Goal: Check status: Check status

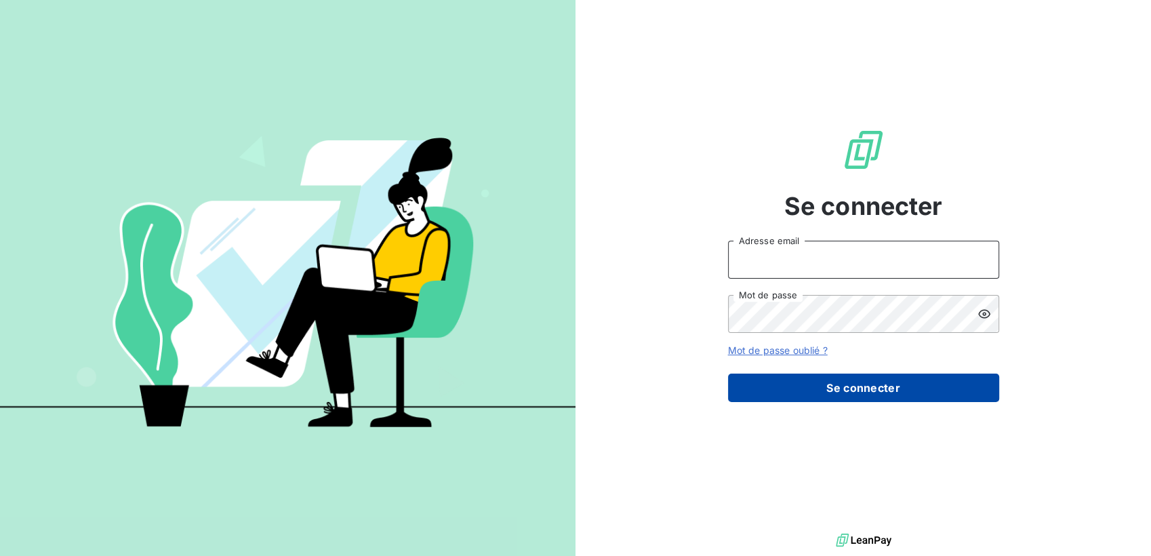
type input "[EMAIL_ADDRESS][DOMAIN_NAME]"
click at [861, 373] on button "Se connecter" at bounding box center [863, 387] width 271 height 28
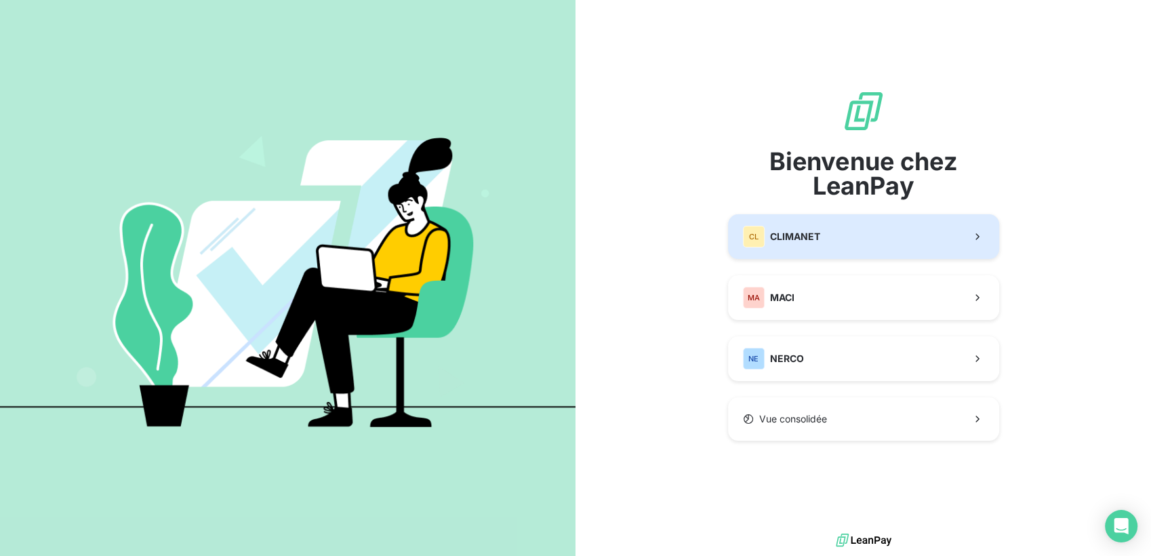
click at [867, 252] on button "CL CLIMANET" at bounding box center [863, 236] width 271 height 45
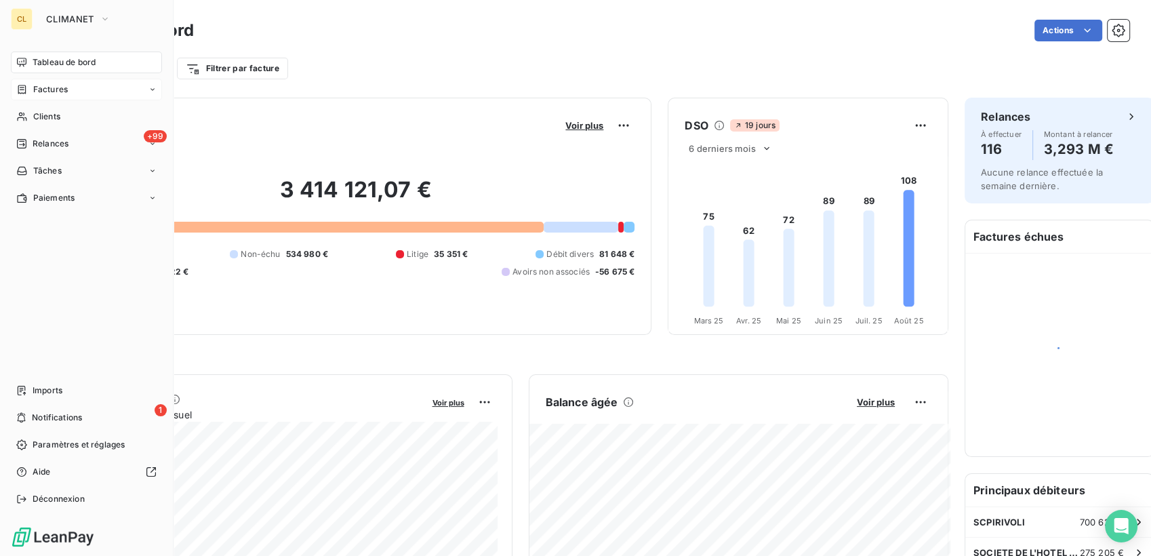
click at [43, 83] on span "Factures" at bounding box center [50, 89] width 35 height 12
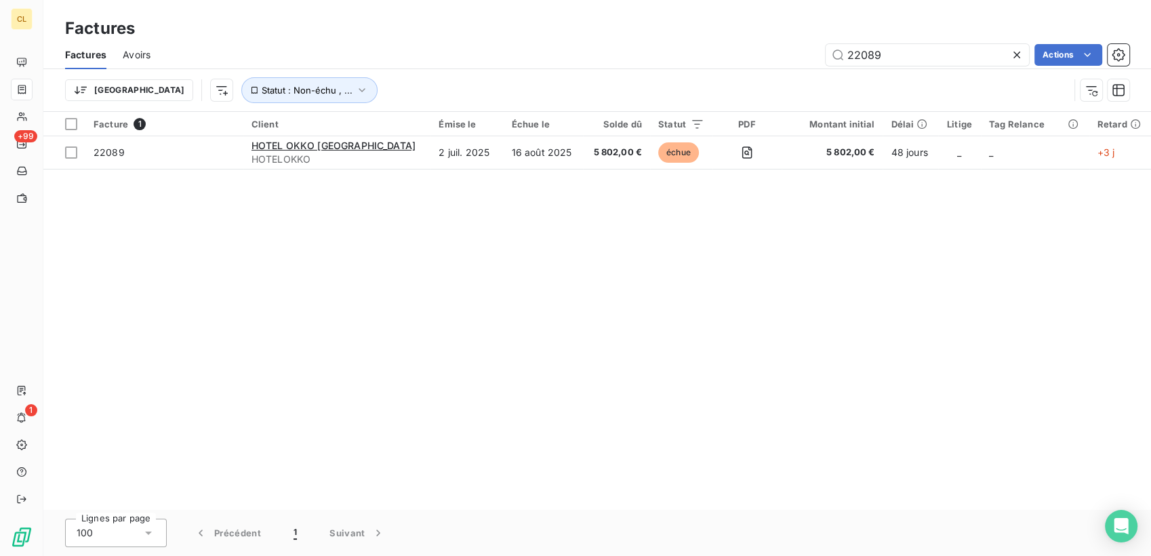
drag, startPoint x: 910, startPoint y: 48, endPoint x: 749, endPoint y: 58, distance: 160.9
click at [749, 58] on div "Factures Avoirs 22089 Actions Trier Statut : Non-échu , ..." at bounding box center [596, 76] width 1107 height 70
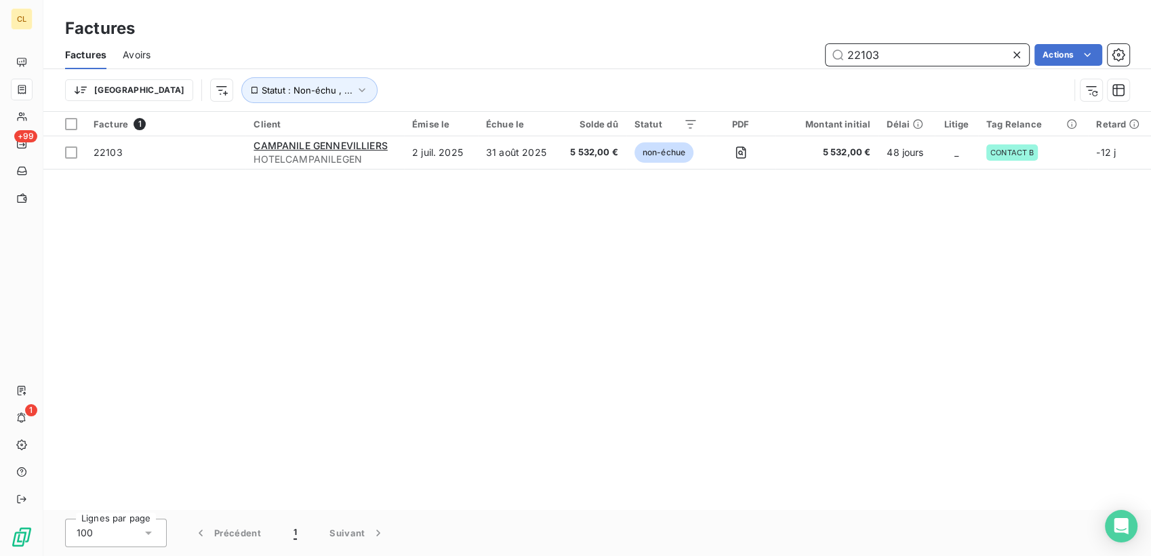
click at [891, 44] on input "22103" at bounding box center [926, 55] width 203 height 22
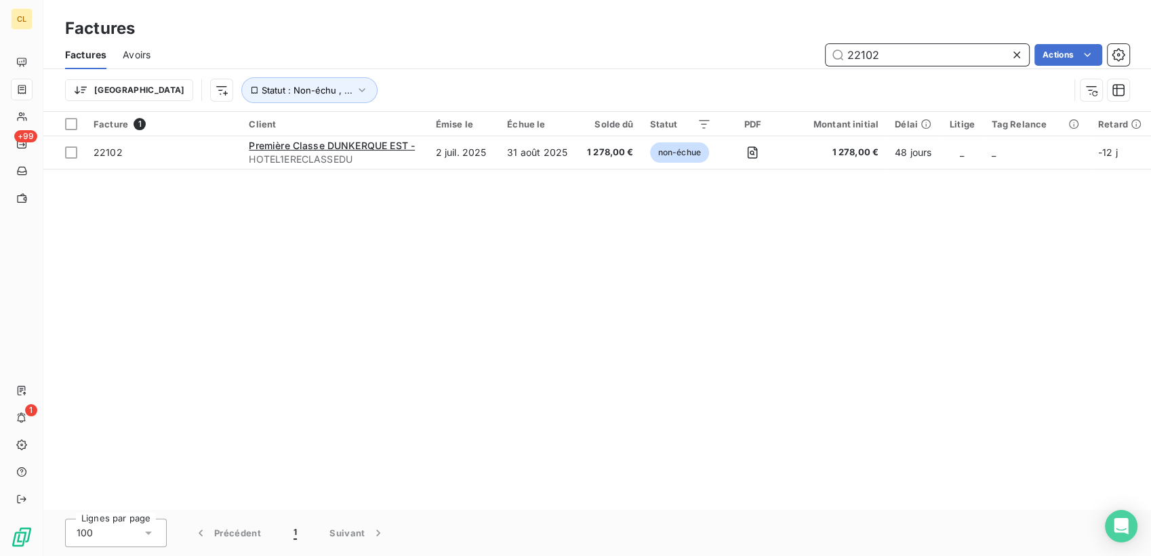
drag, startPoint x: 889, startPoint y: 51, endPoint x: 846, endPoint y: 50, distance: 43.4
click at [846, 50] on input "22102" at bounding box center [926, 55] width 203 height 22
type input "21848"
